Goal: Contribute content

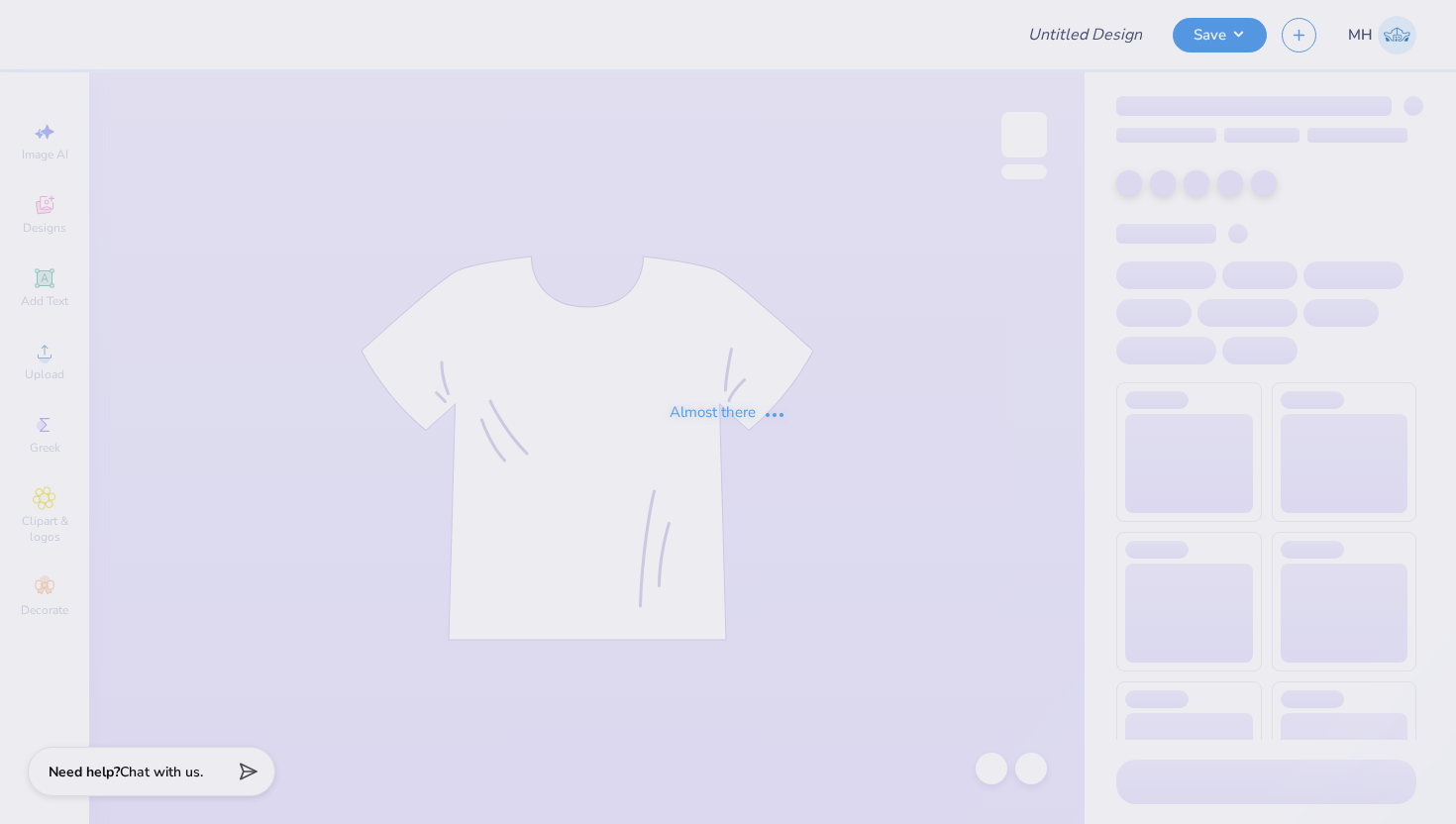
type input "alpha phi philo fall 25"
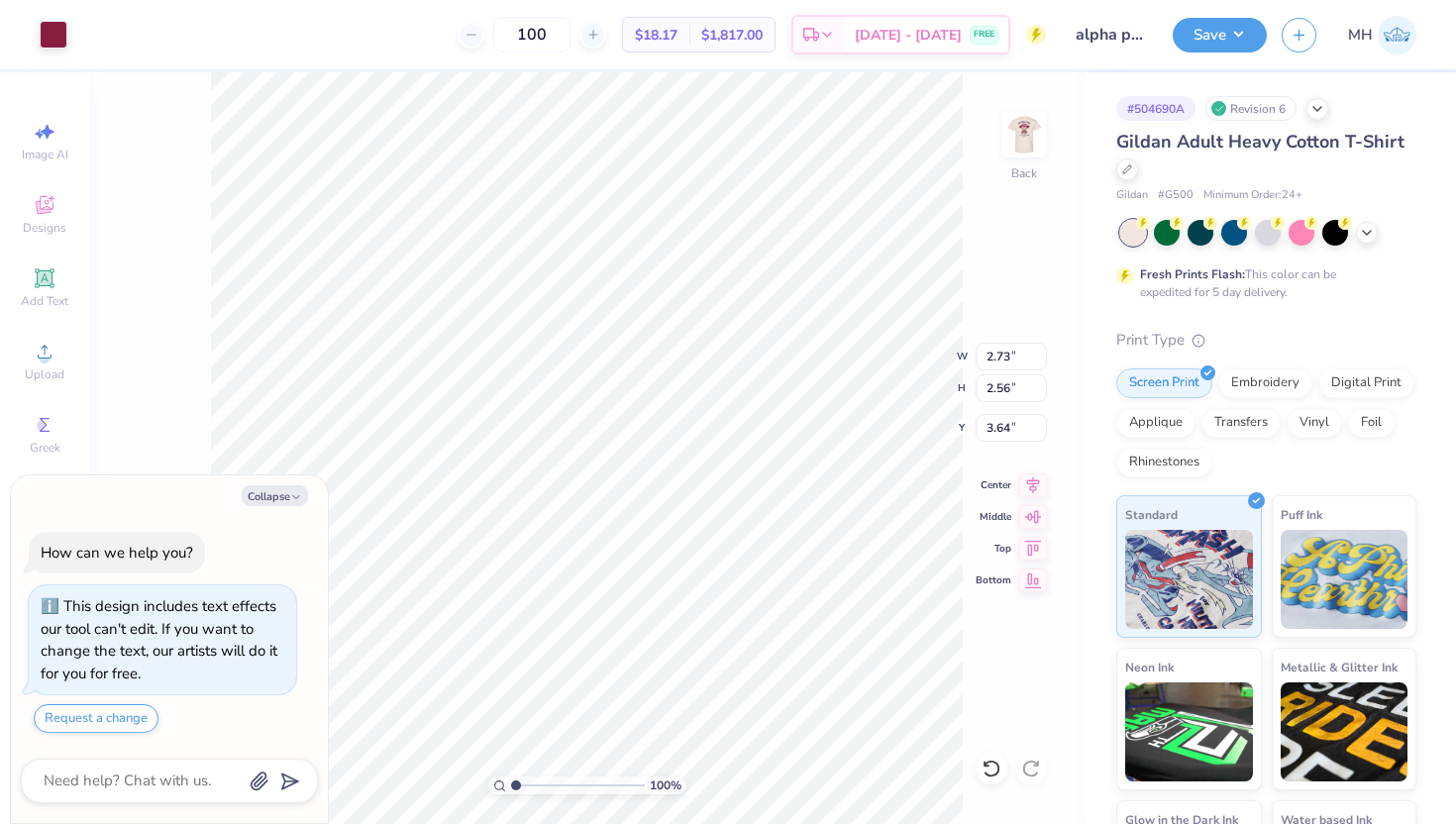
type textarea "x"
type input "3.55"
type textarea "x"
type input "3.52"
type textarea "x"
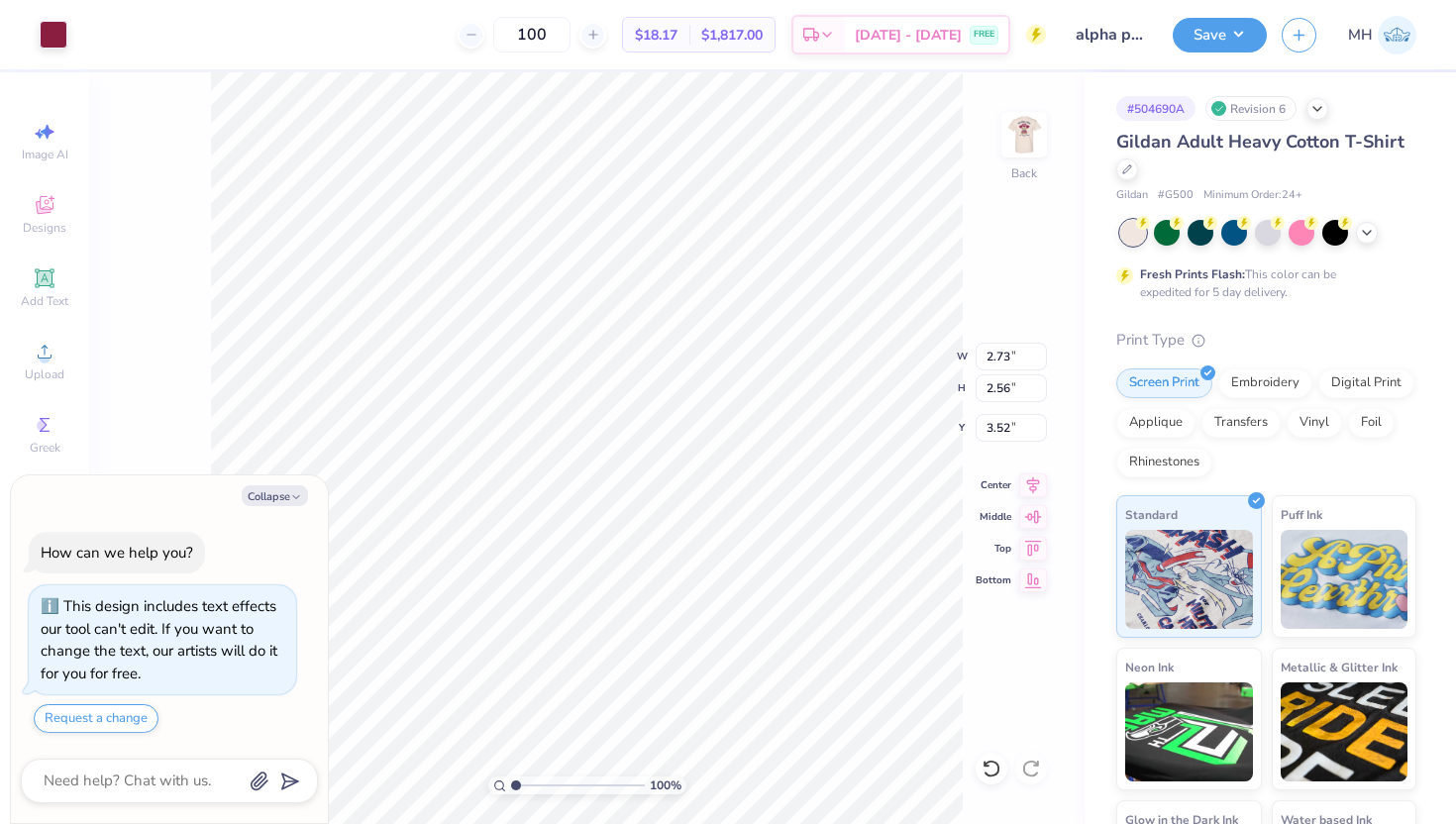
type input "3.59"
type textarea "x"
type input "3.29"
type textarea "x"
type input "3.44"
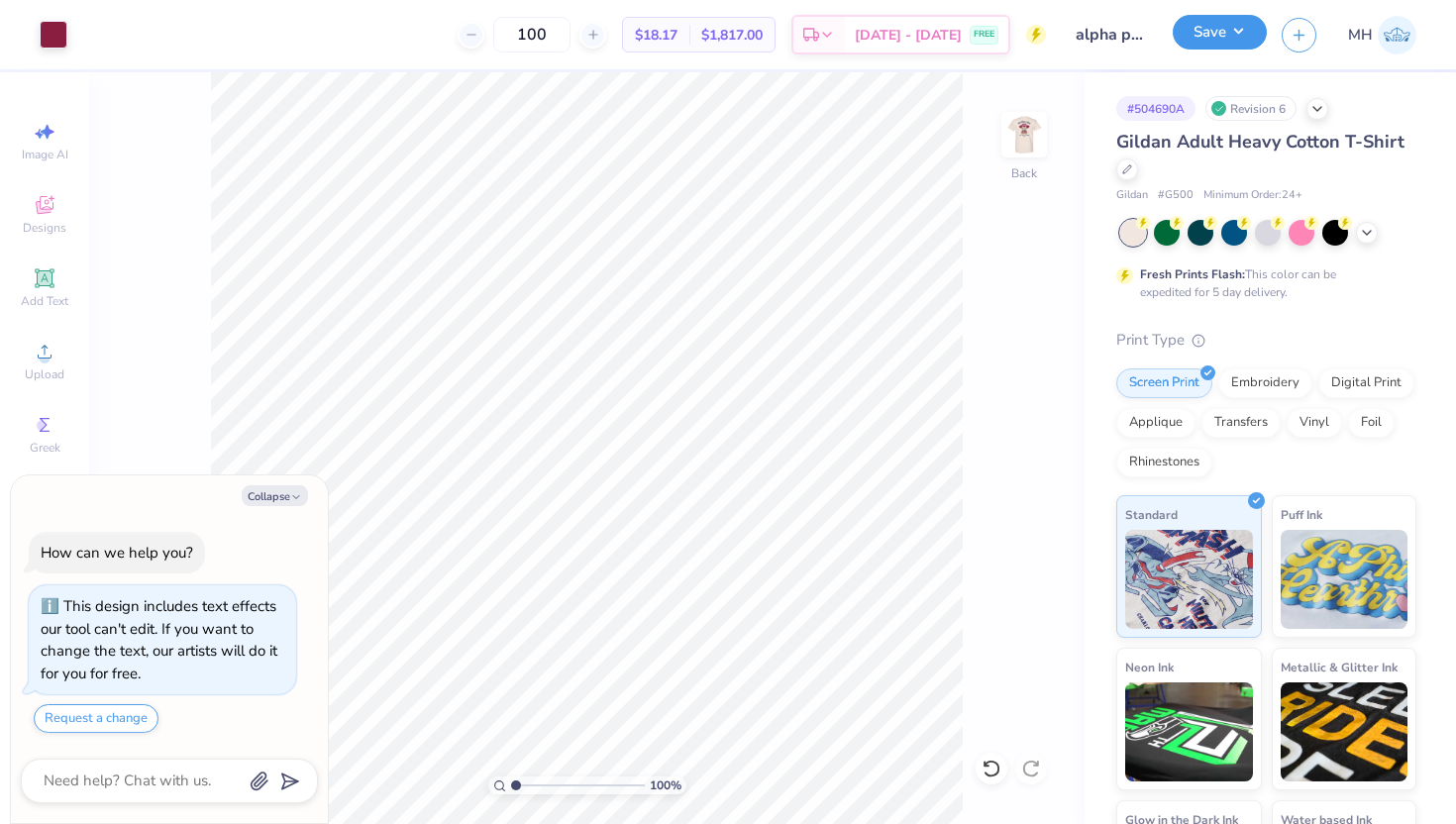
click at [1226, 36] on button "Save" at bounding box center [1220, 32] width 95 height 35
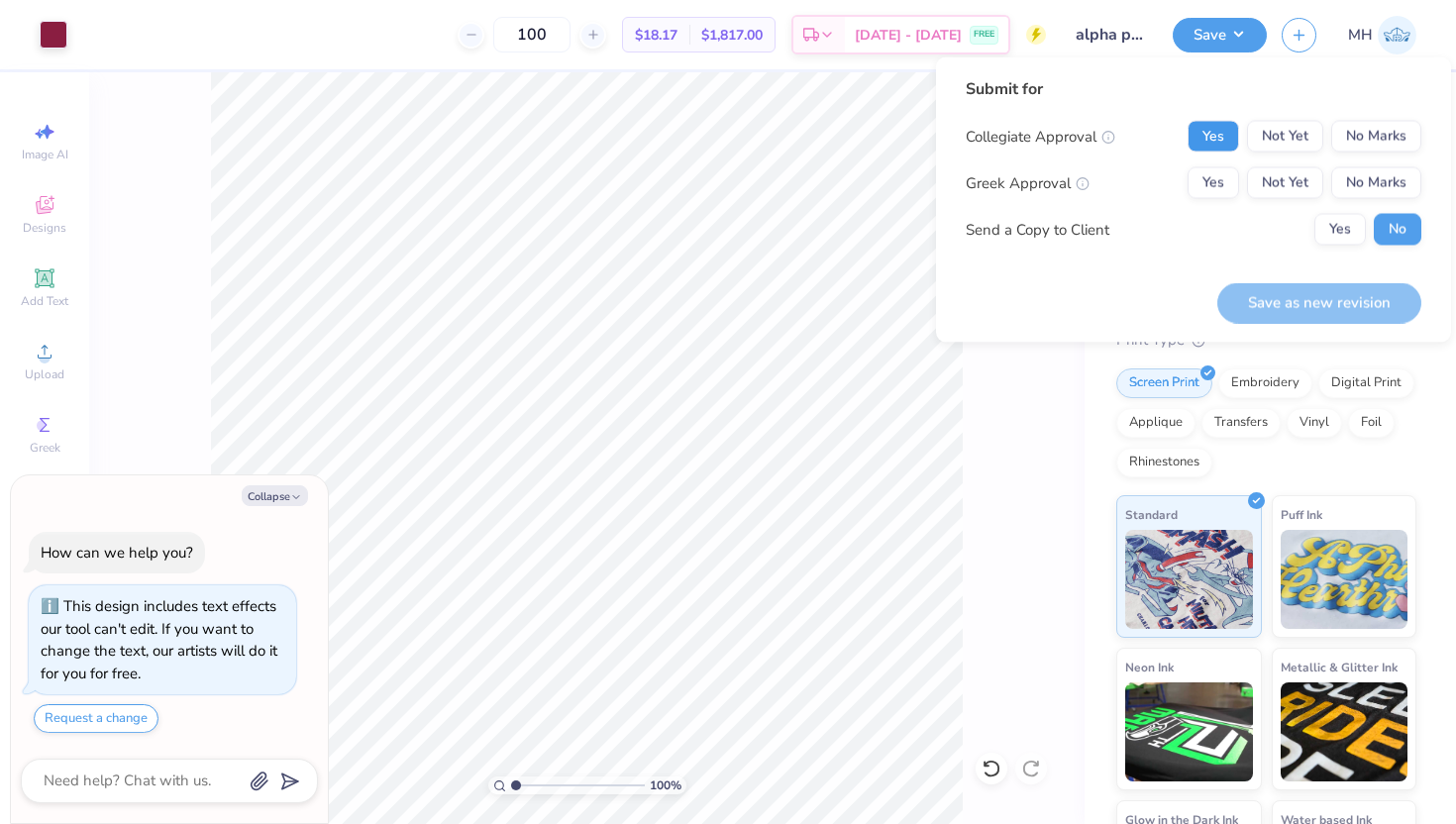
click at [1222, 127] on button "Yes" at bounding box center [1214, 136] width 52 height 32
click at [1222, 161] on div "Collegiate Approval Yes Not Yet No Marks Greek Approval Yes Not Yet No Marks Se…" at bounding box center [1194, 182] width 456 height 124
click at [1222, 170] on button "Yes" at bounding box center [1214, 183] width 52 height 32
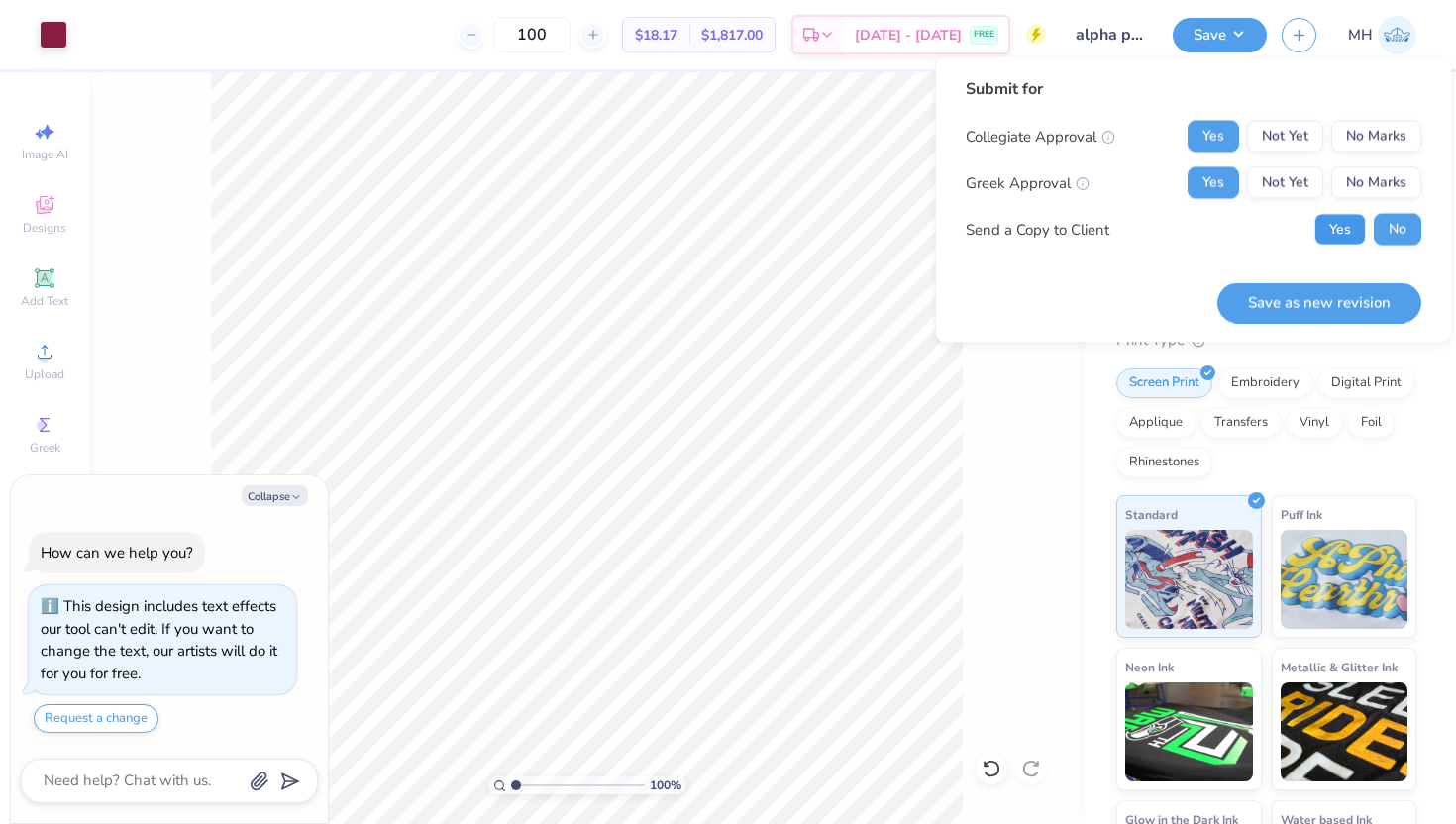
click at [1332, 230] on button "Yes" at bounding box center [1341, 230] width 52 height 32
click at [1306, 307] on button "Save as new revision" at bounding box center [1319, 303] width 204 height 41
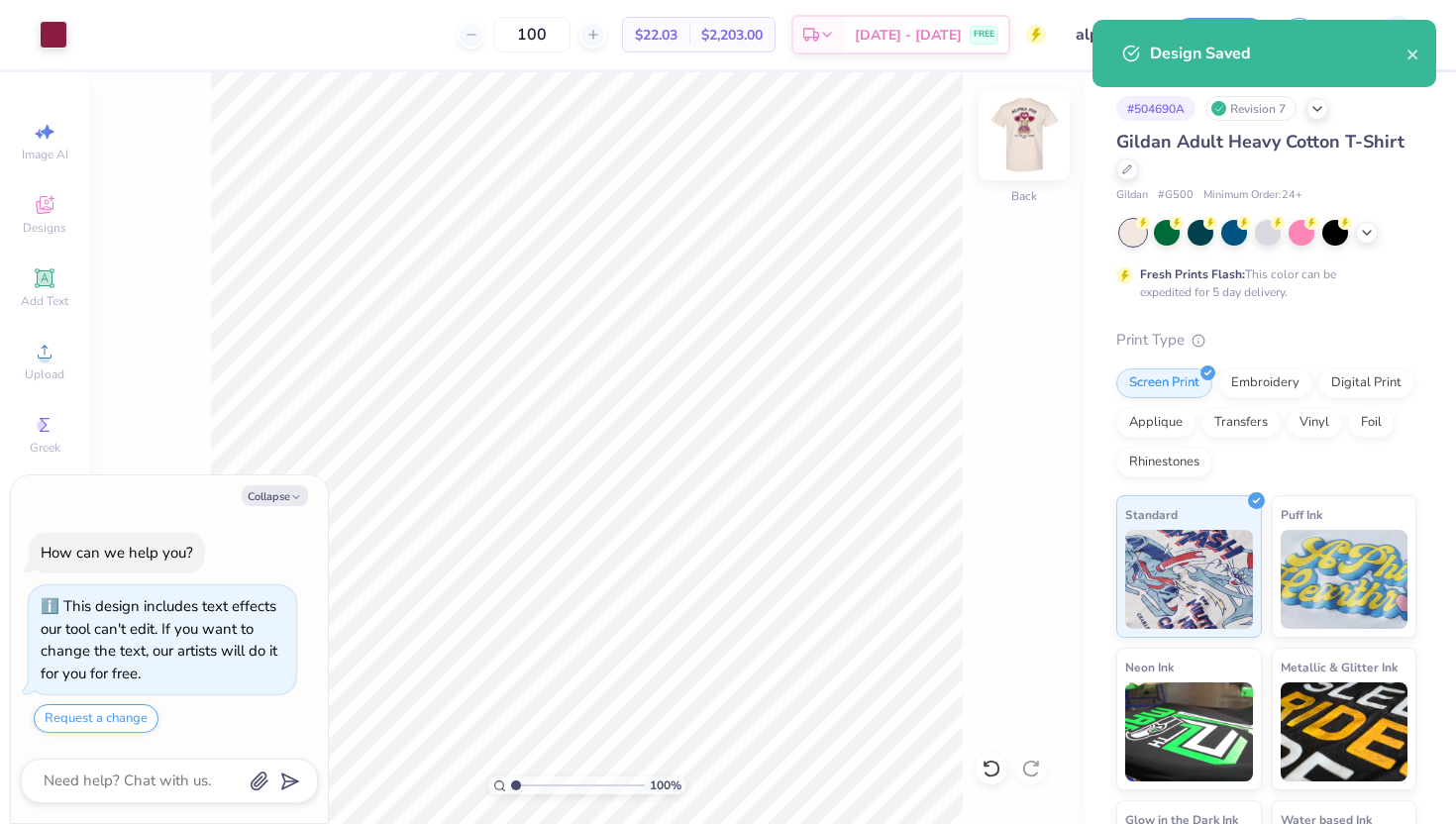
click at [1032, 136] on img at bounding box center [1024, 135] width 80 height 80
type textarea "x"
